Goal: Task Accomplishment & Management: Manage account settings

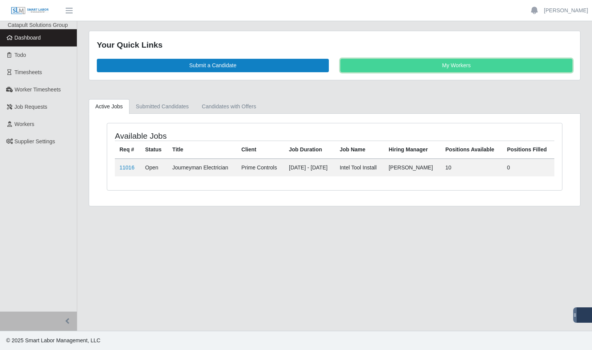
click at [432, 70] on link "My Workers" at bounding box center [457, 65] width 232 height 13
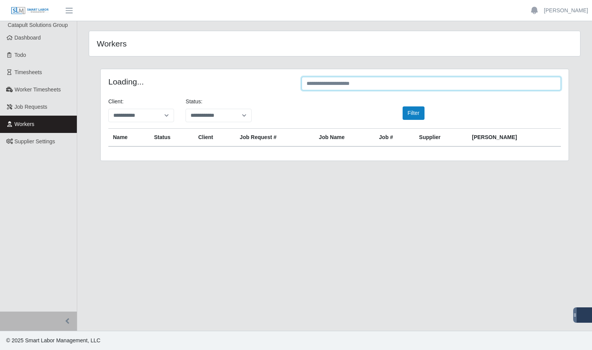
click at [382, 86] on input "text" at bounding box center [431, 83] width 259 height 13
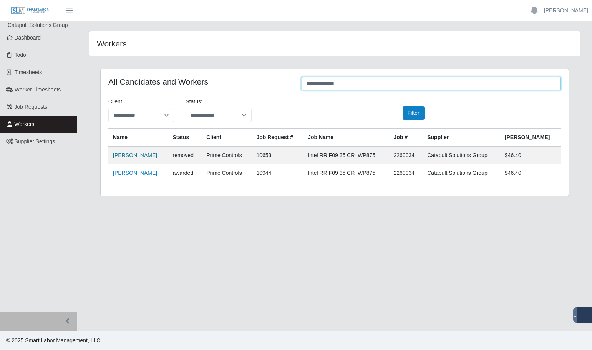
type input "**********"
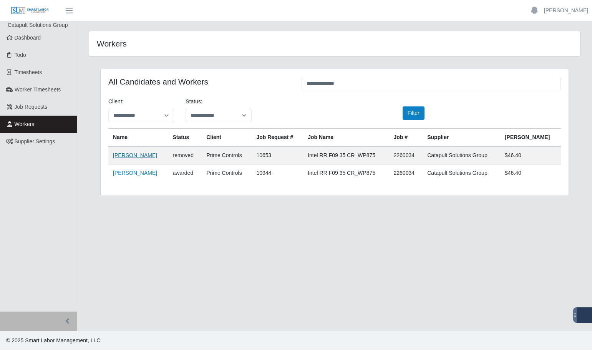
click at [137, 156] on link "[PERSON_NAME]" at bounding box center [135, 155] width 44 height 6
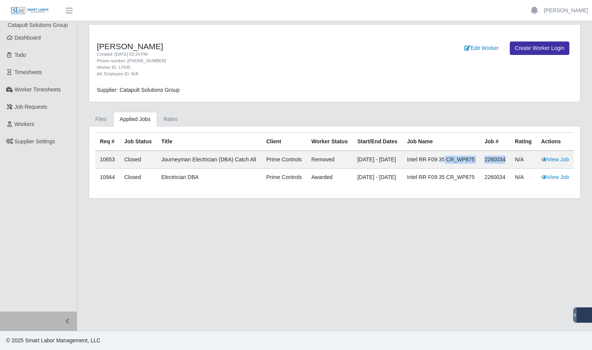
drag, startPoint x: 507, startPoint y: 166, endPoint x: 474, endPoint y: 166, distance: 33.4
click at [474, 169] on tr "10653 Closed Journeyman Electrician (DBA) catch all Prime Controls removed 08/1…" at bounding box center [334, 178] width 479 height 18
click at [467, 150] on th "Job Name" at bounding box center [442, 142] width 78 height 18
drag, startPoint x: 507, startPoint y: 167, endPoint x: 482, endPoint y: 165, distance: 24.3
click at [482, 165] on td "2260034" at bounding box center [495, 160] width 30 height 18
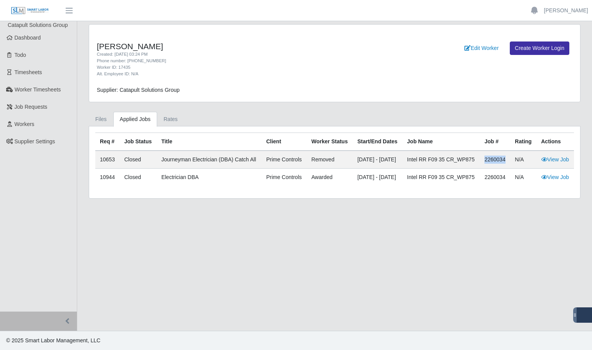
copy td "2260034"
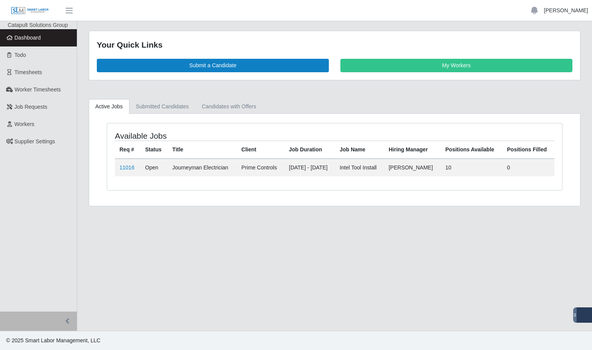
click at [574, 10] on link "[PERSON_NAME]" at bounding box center [566, 11] width 44 height 8
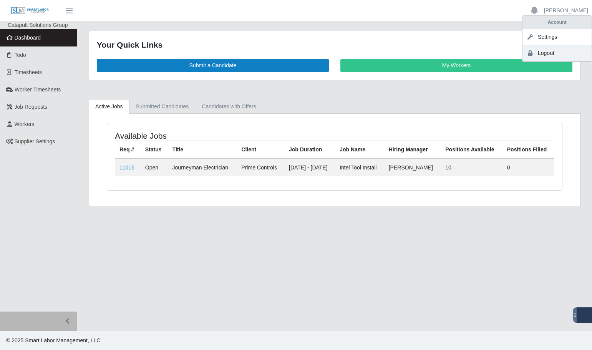
click at [559, 51] on link "Logout" at bounding box center [557, 53] width 69 height 16
